Goal: Understand process/instructions: Learn how to perform a task or action

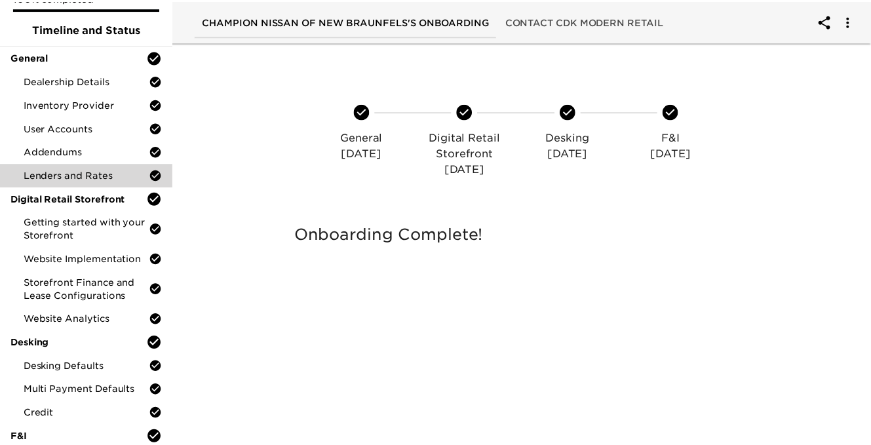
scroll to position [67, 0]
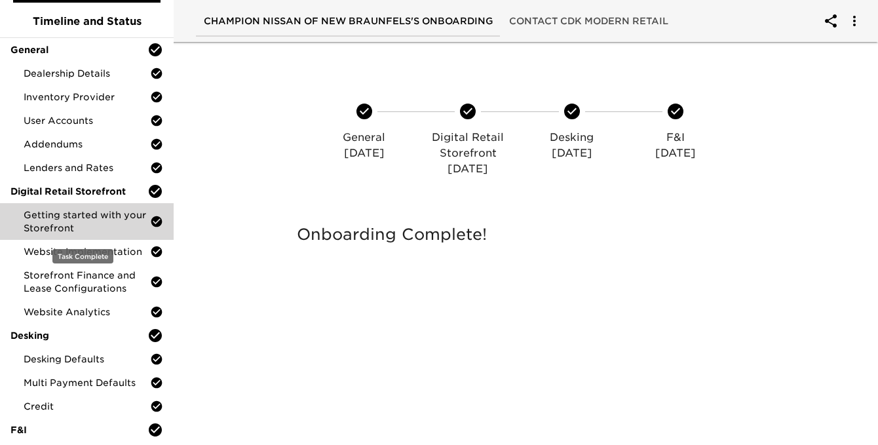
click at [87, 219] on span "Getting started with your Storefront" at bounding box center [87, 221] width 126 height 26
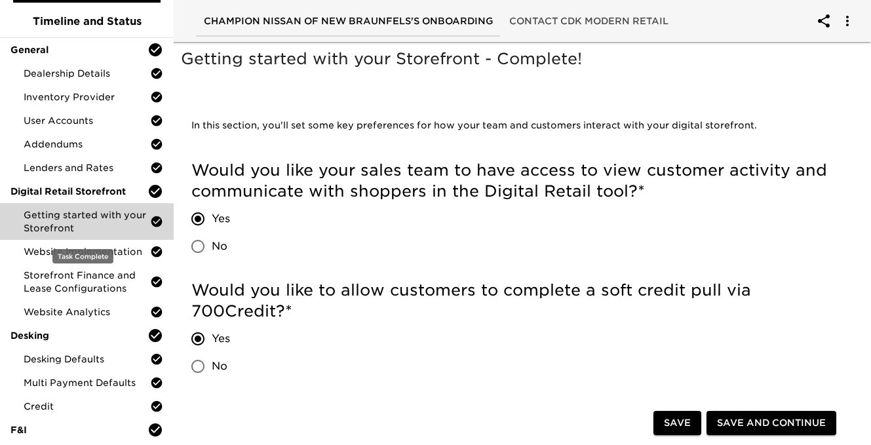
scroll to position [92, 0]
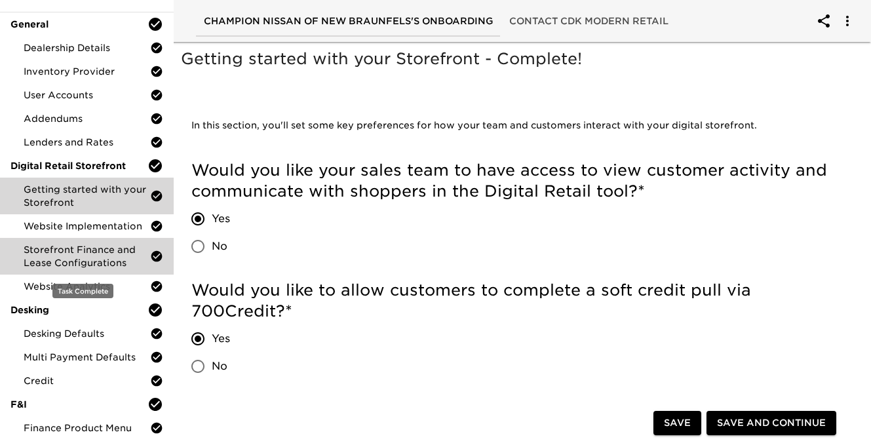
click at [81, 252] on span "Storefront Finance and Lease Configurations" at bounding box center [87, 256] width 126 height 26
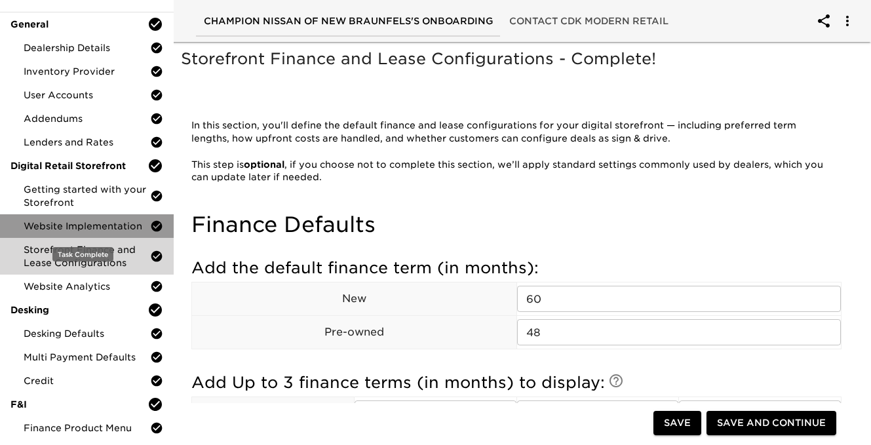
click at [87, 229] on span "Website Implementation" at bounding box center [87, 225] width 126 height 13
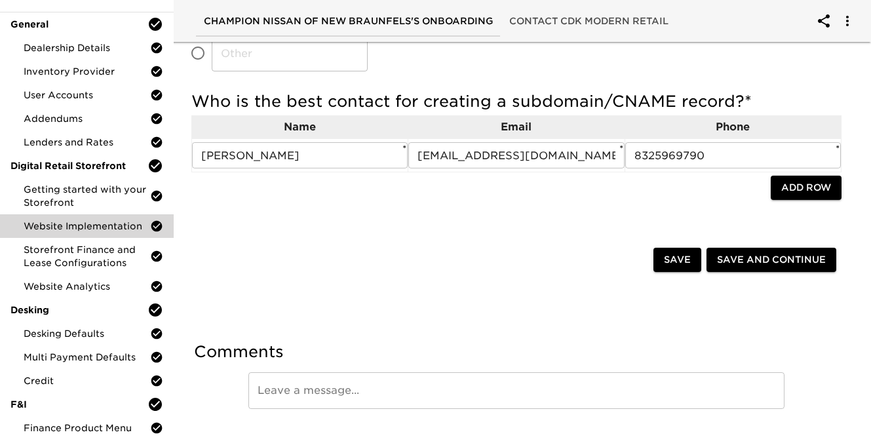
scroll to position [448, 0]
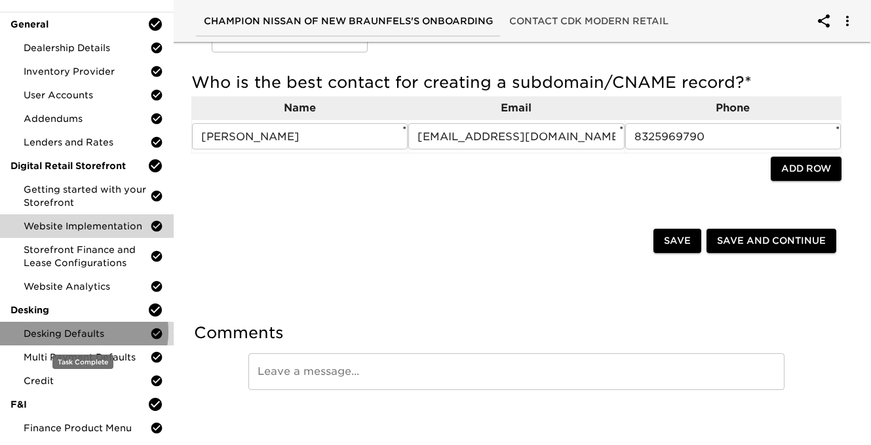
click at [82, 332] on span "Desking Defaults" at bounding box center [87, 333] width 126 height 13
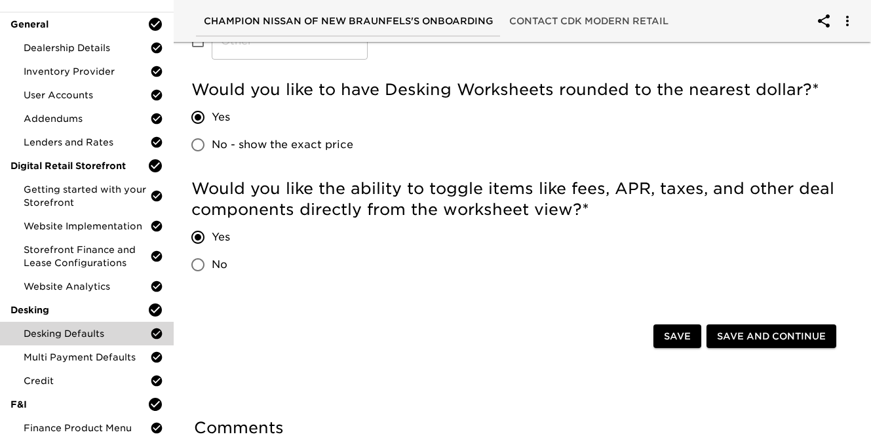
scroll to position [506, 0]
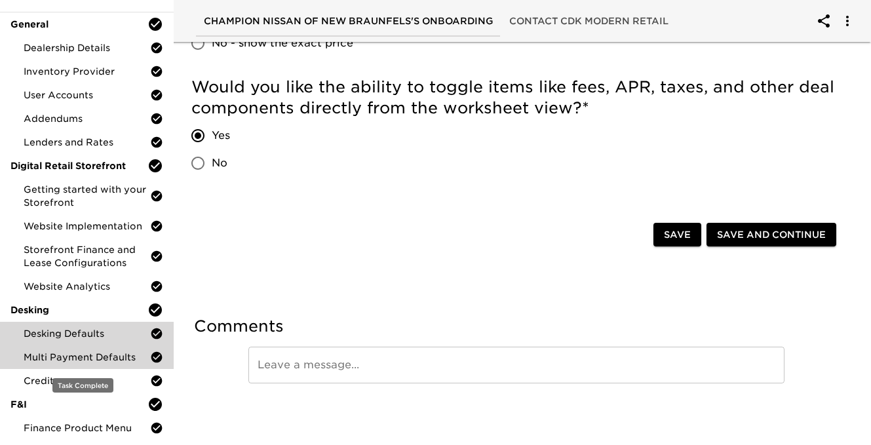
click at [72, 353] on span "Multi Payment Defaults" at bounding box center [87, 357] width 126 height 13
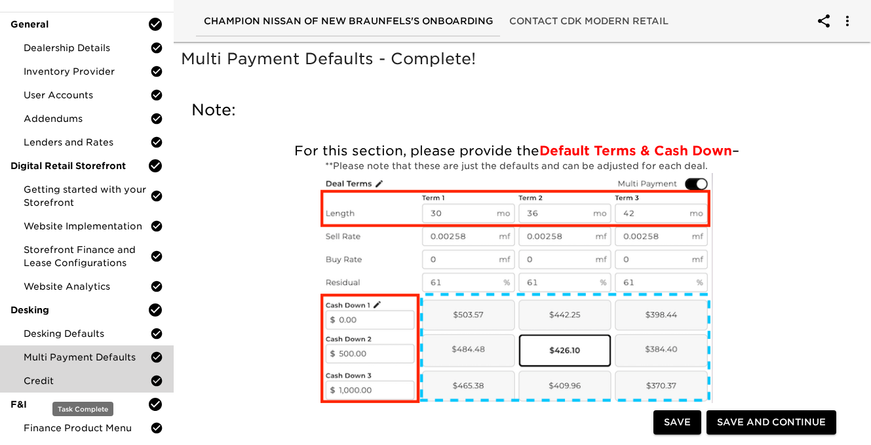
click at [95, 374] on span "Credit" at bounding box center [87, 380] width 126 height 13
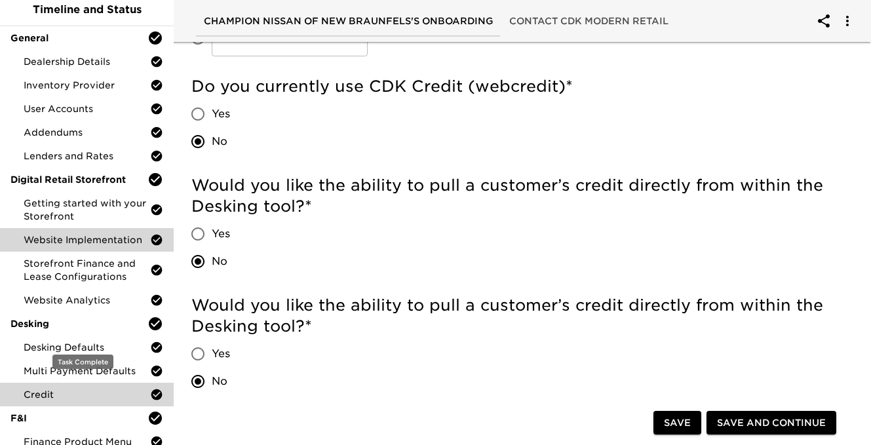
scroll to position [92, 0]
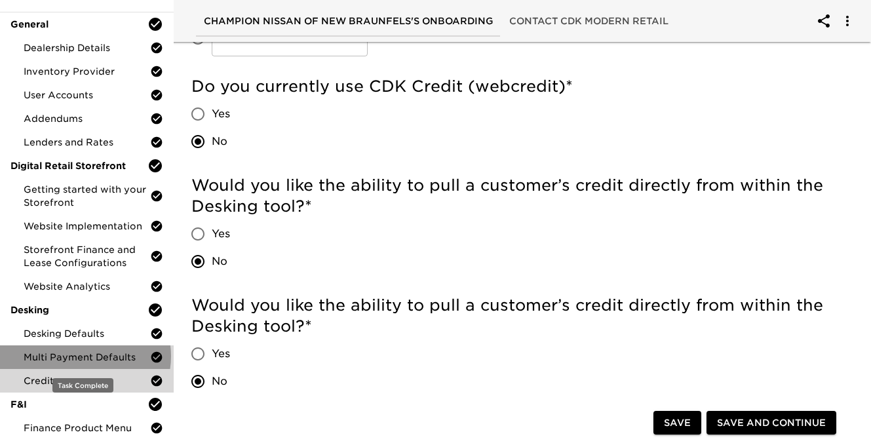
click at [85, 356] on span "Multi Payment Defaults" at bounding box center [87, 357] width 126 height 13
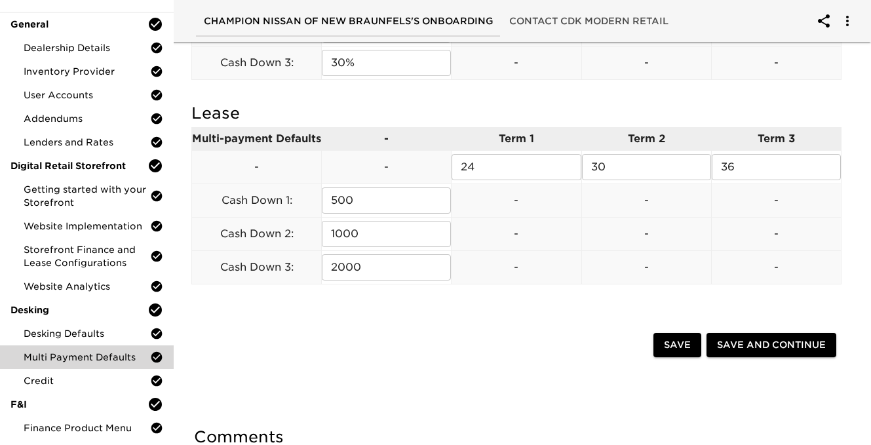
scroll to position [633, 0]
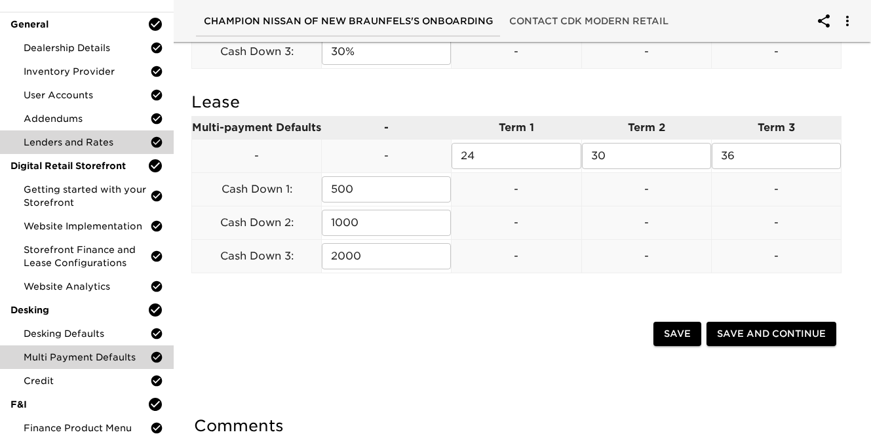
click at [94, 145] on span "Lenders and Rates" at bounding box center [87, 142] width 126 height 13
